Goal: Find specific page/section: Find specific page/section

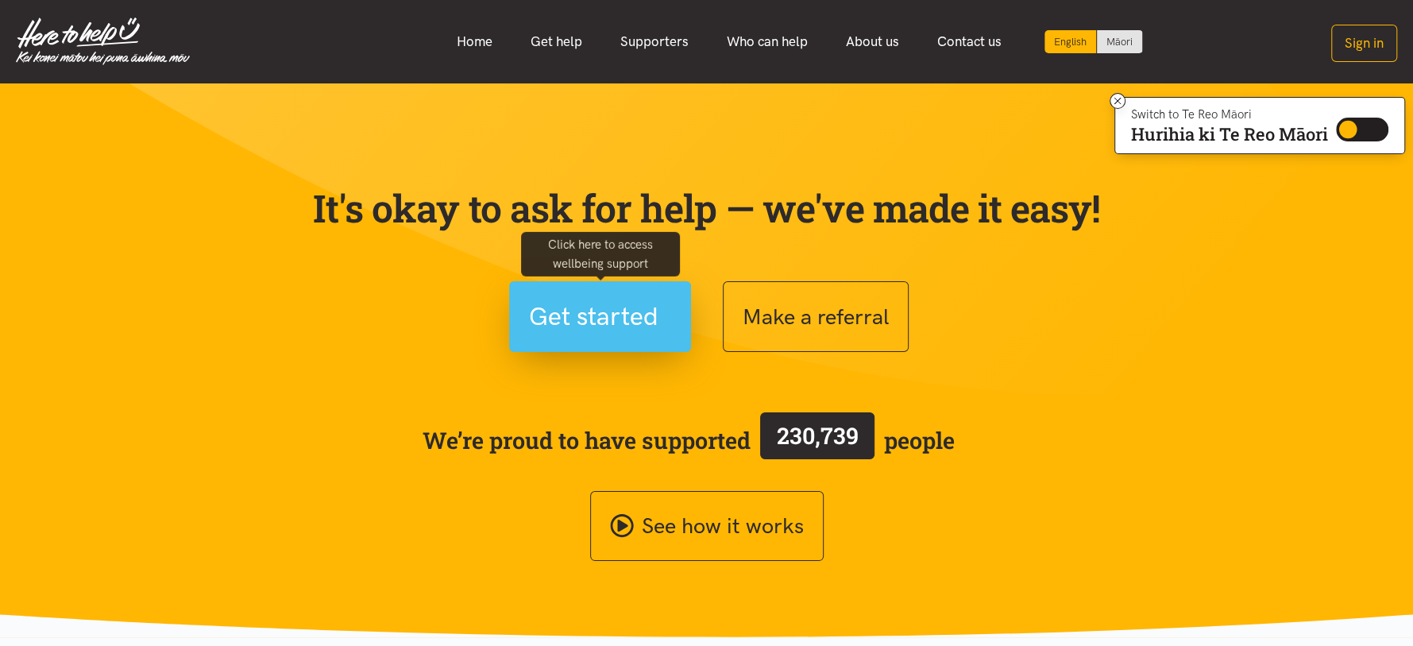
click at [601, 328] on span "Get started" at bounding box center [593, 316] width 129 height 40
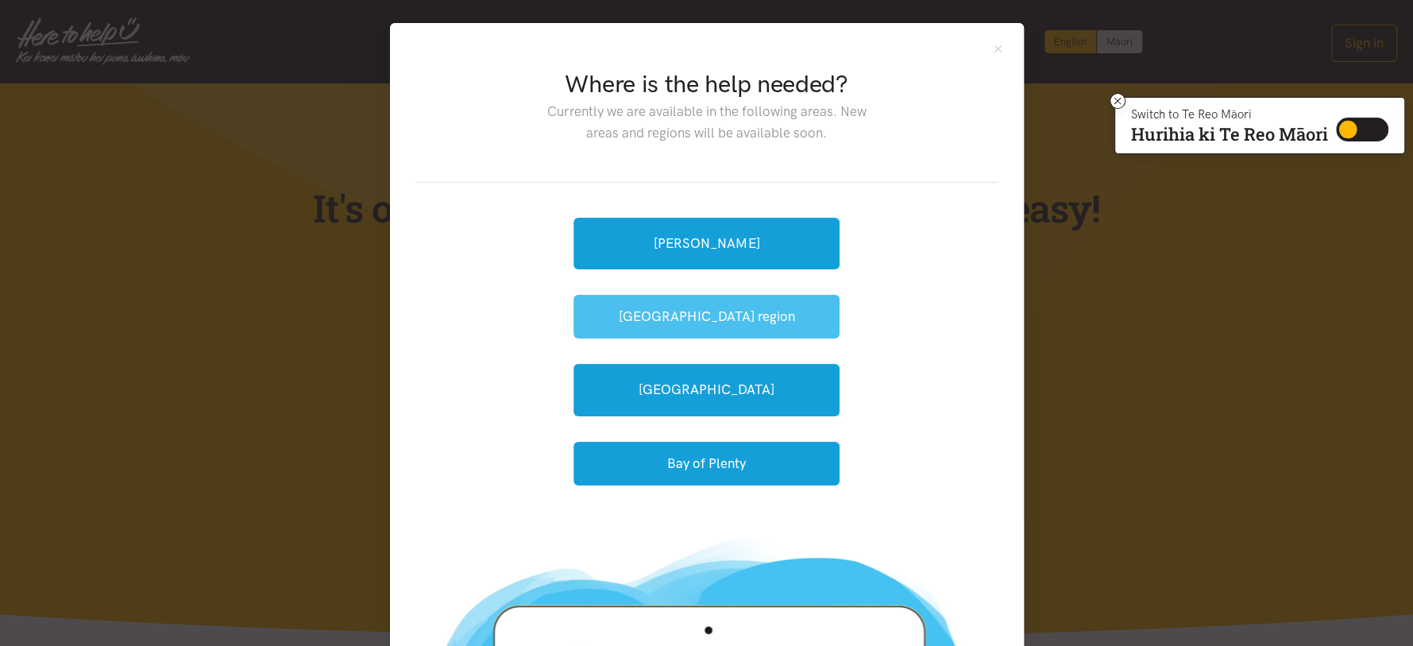
click at [700, 322] on button "[GEOGRAPHIC_DATA] region" at bounding box center [706, 317] width 266 height 44
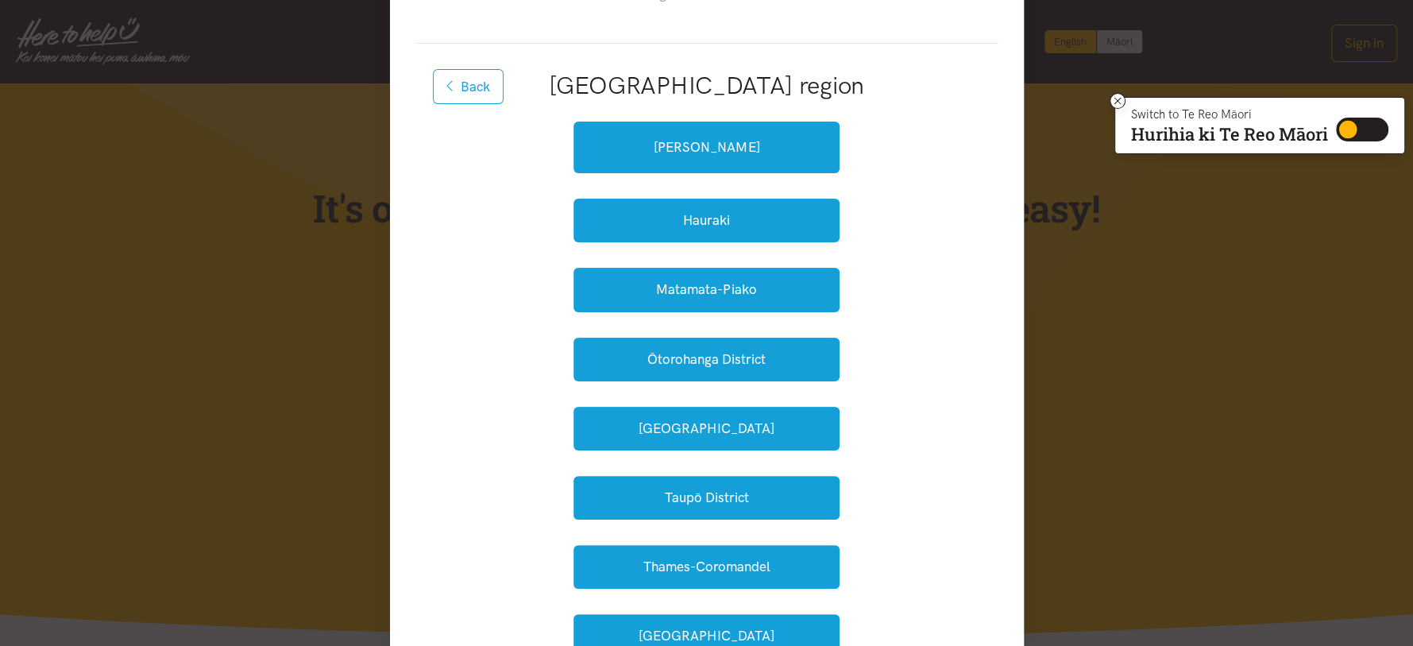
scroll to position [152, 0]
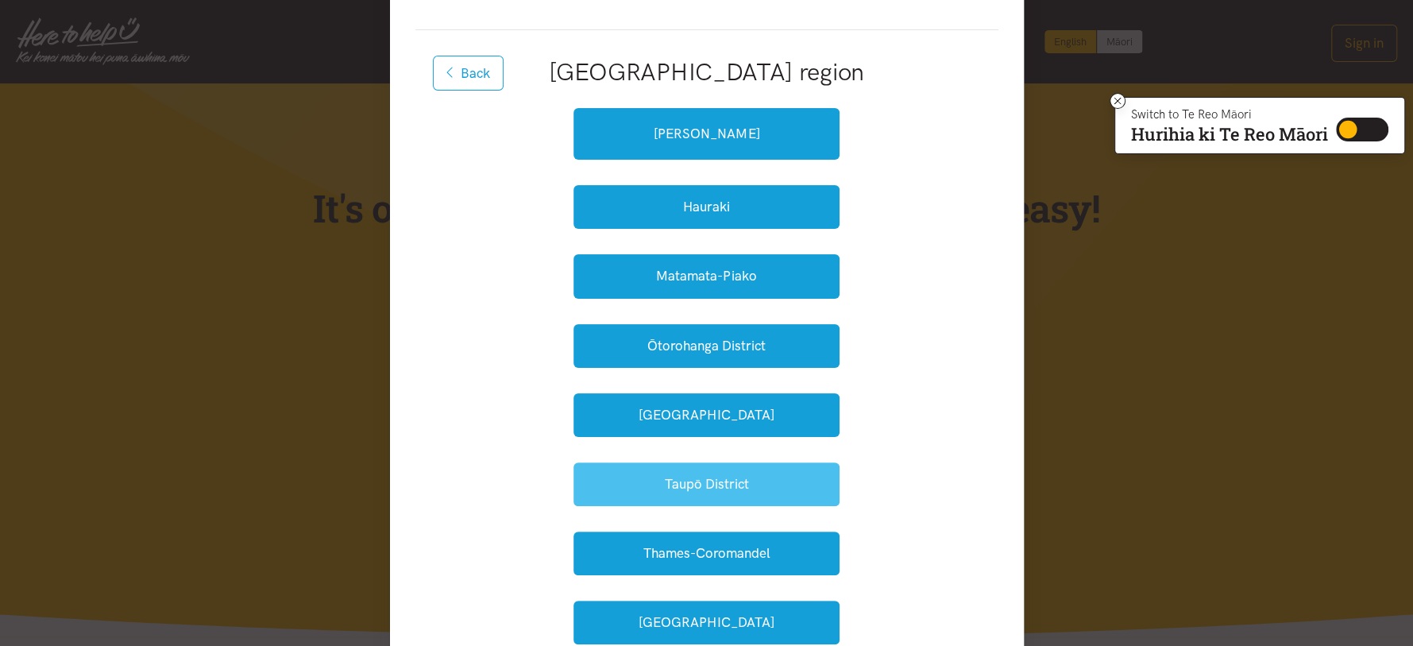
click at [699, 499] on button "Taupō District" at bounding box center [706, 484] width 266 height 44
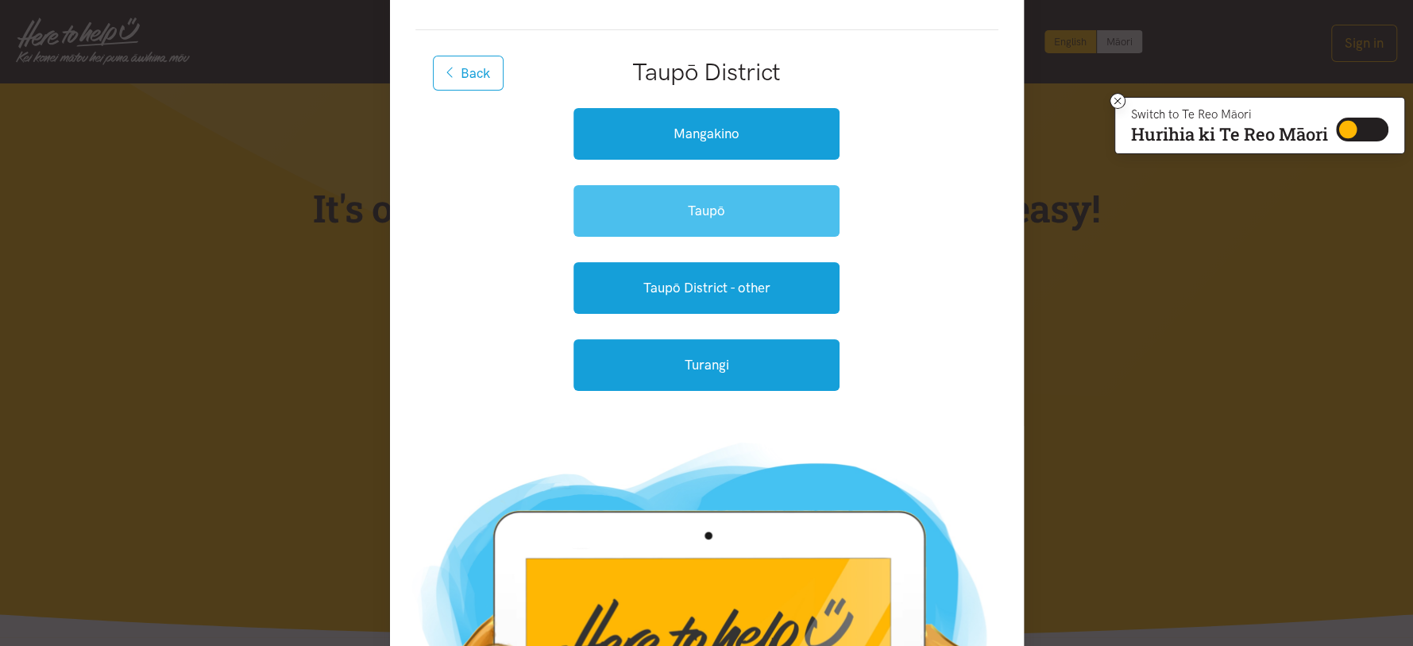
click at [681, 210] on link "Taupō" at bounding box center [706, 211] width 266 height 52
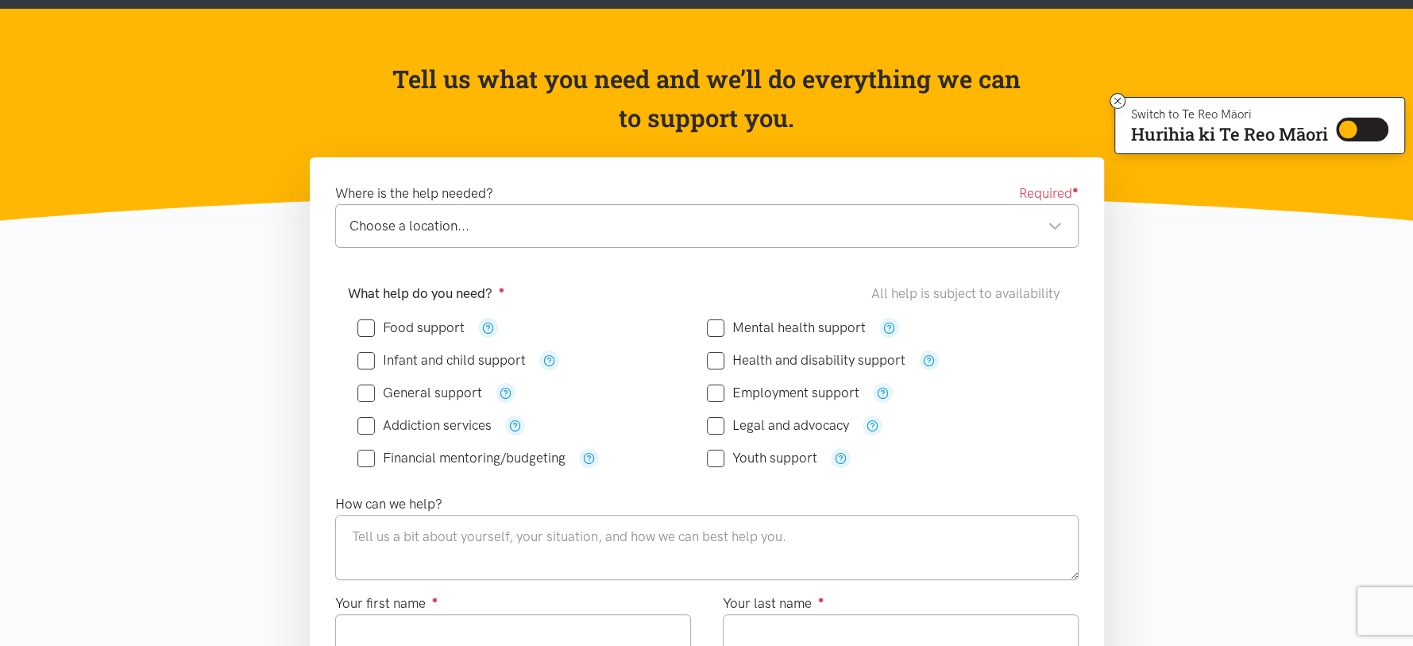
scroll to position [102, 0]
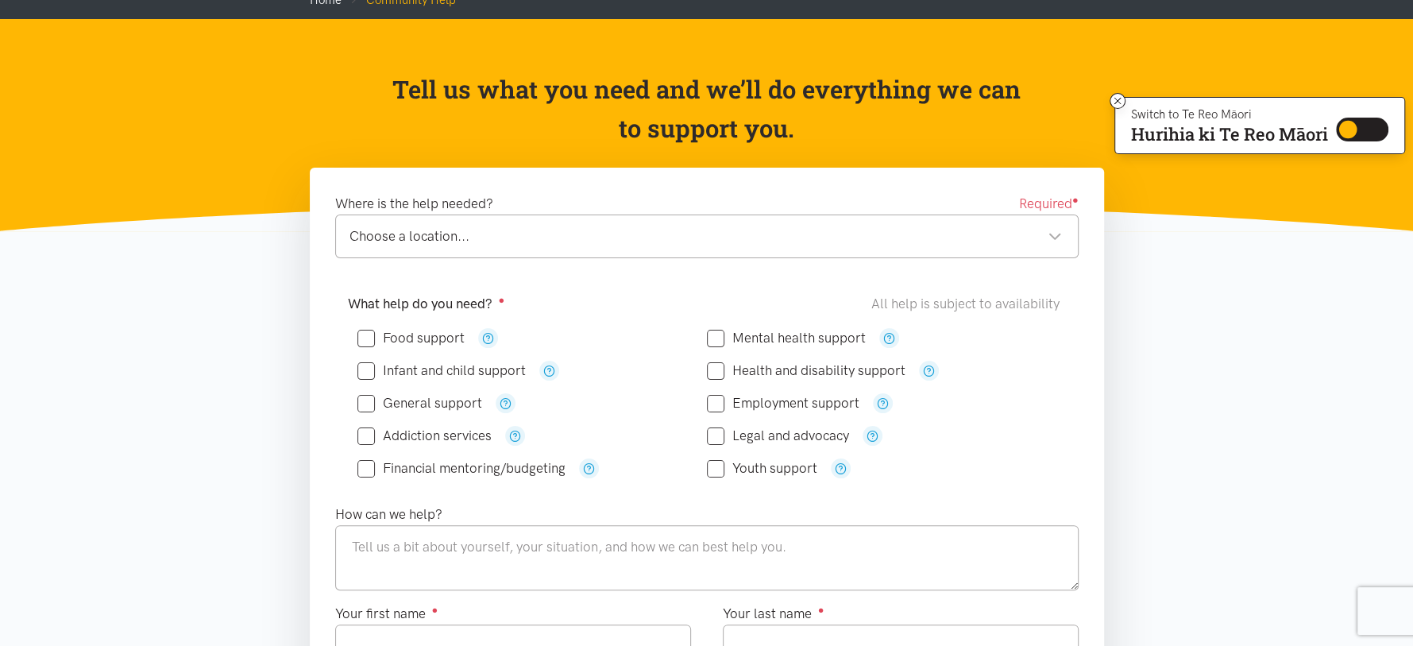
click at [1064, 231] on div "Choose a location... Choose a location..." at bounding box center [706, 236] width 743 height 44
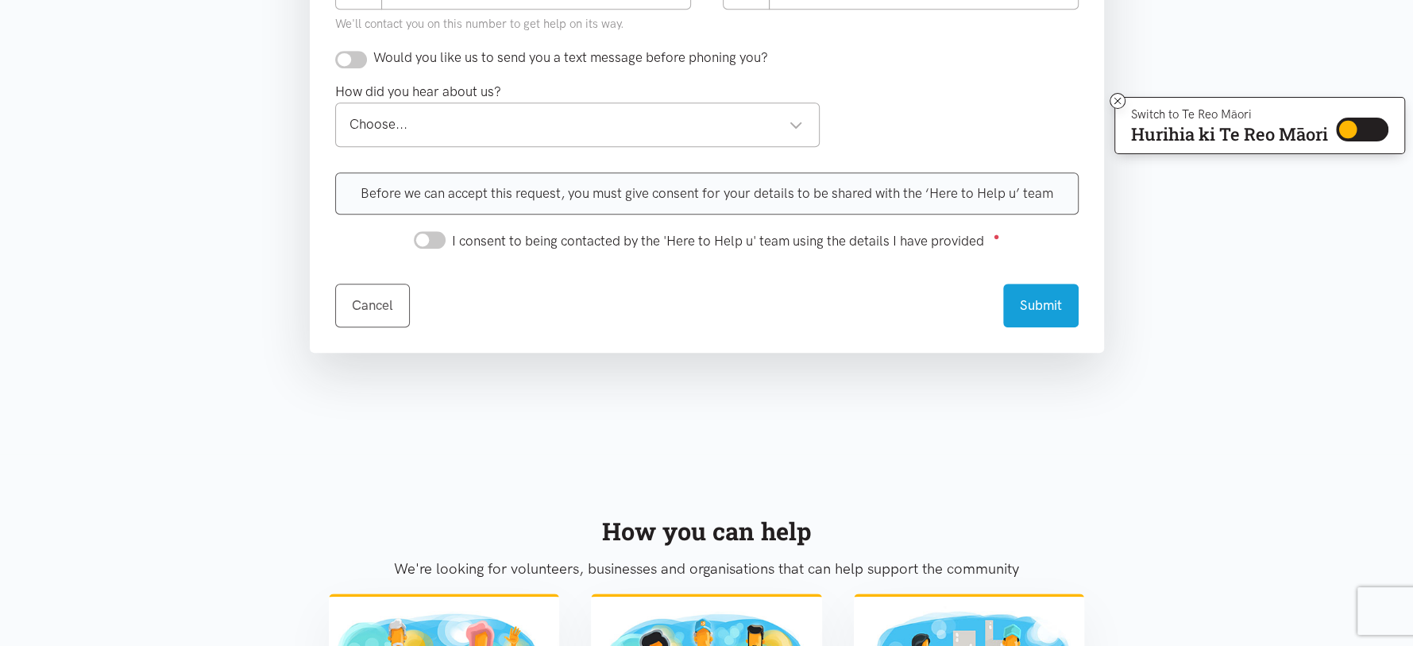
scroll to position [837, 0]
